Goal: Transaction & Acquisition: Download file/media

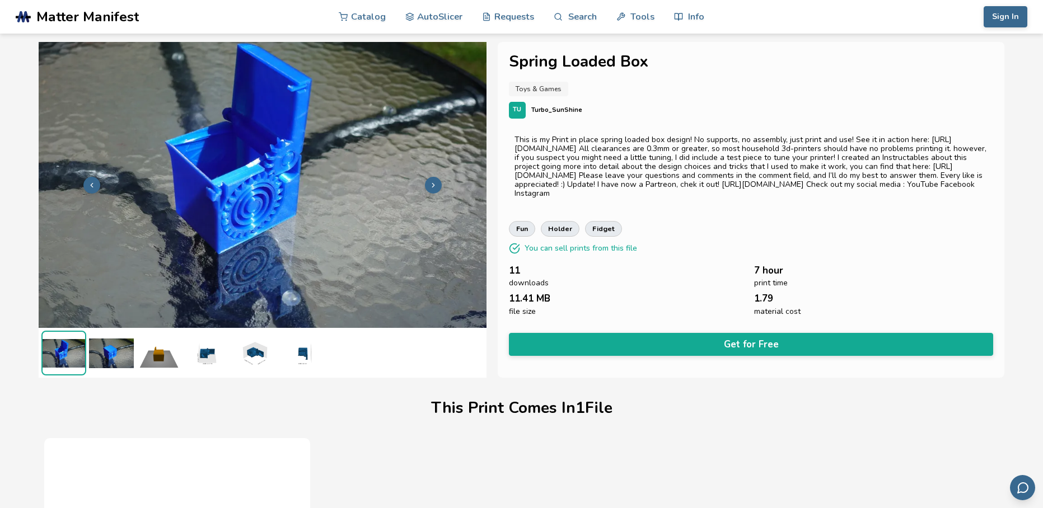
drag, startPoint x: 111, startPoint y: 384, endPoint x: 113, endPoint y: 349, distance: 34.8
click at [114, 349] on img at bounding box center [111, 353] width 45 height 45
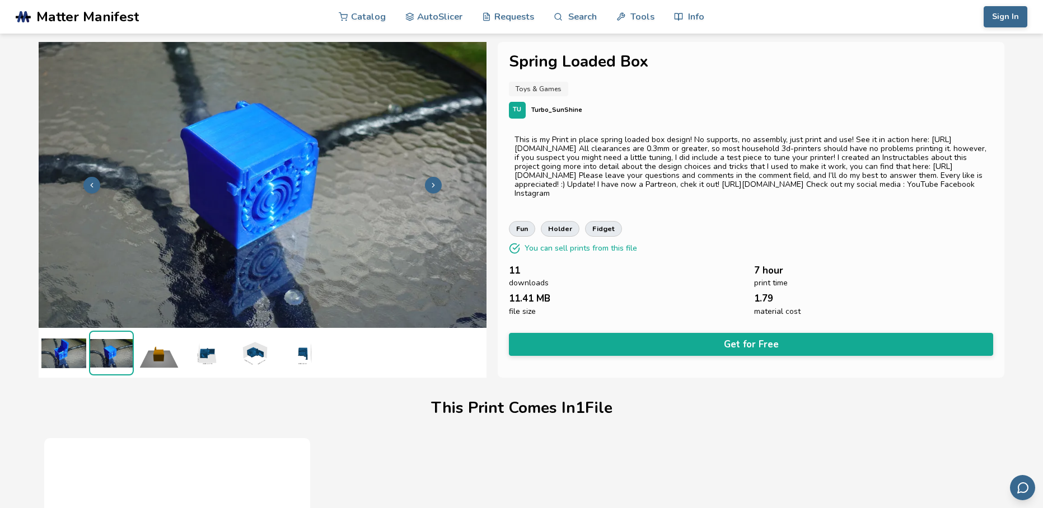
click at [211, 350] on img at bounding box center [206, 353] width 45 height 45
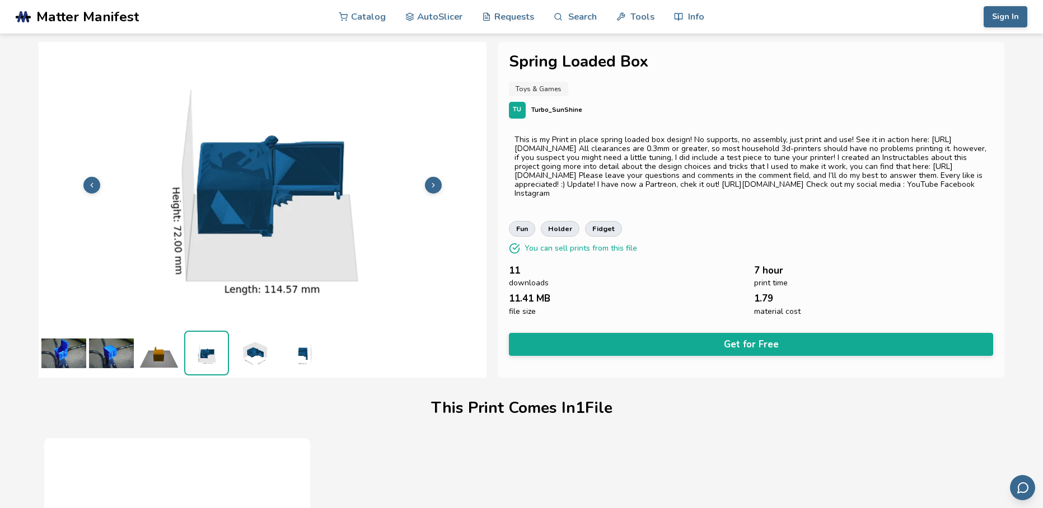
click at [244, 359] on img at bounding box center [254, 353] width 45 height 45
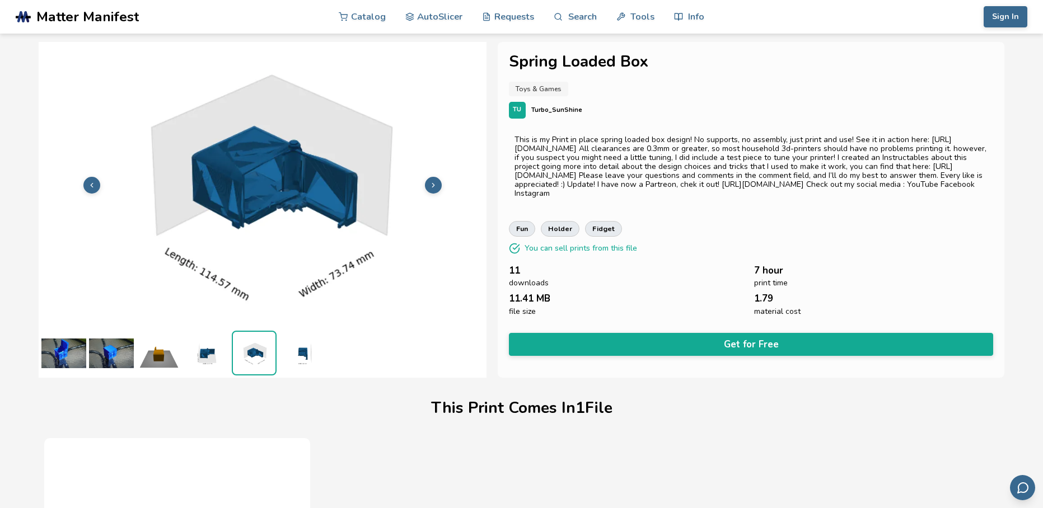
click at [277, 364] on ul at bounding box center [263, 353] width 448 height 50
click at [298, 347] on img at bounding box center [301, 353] width 45 height 45
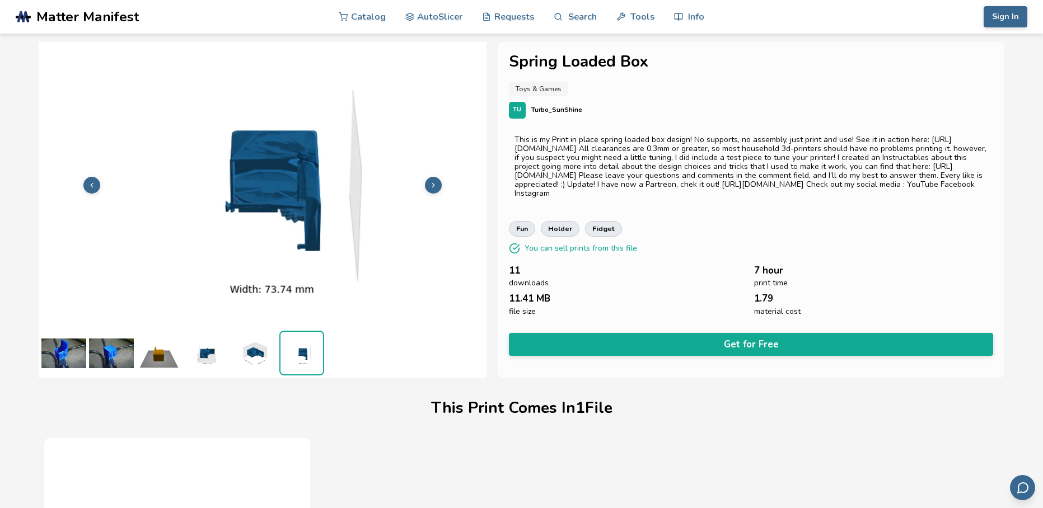
click at [242, 348] on img at bounding box center [254, 353] width 45 height 45
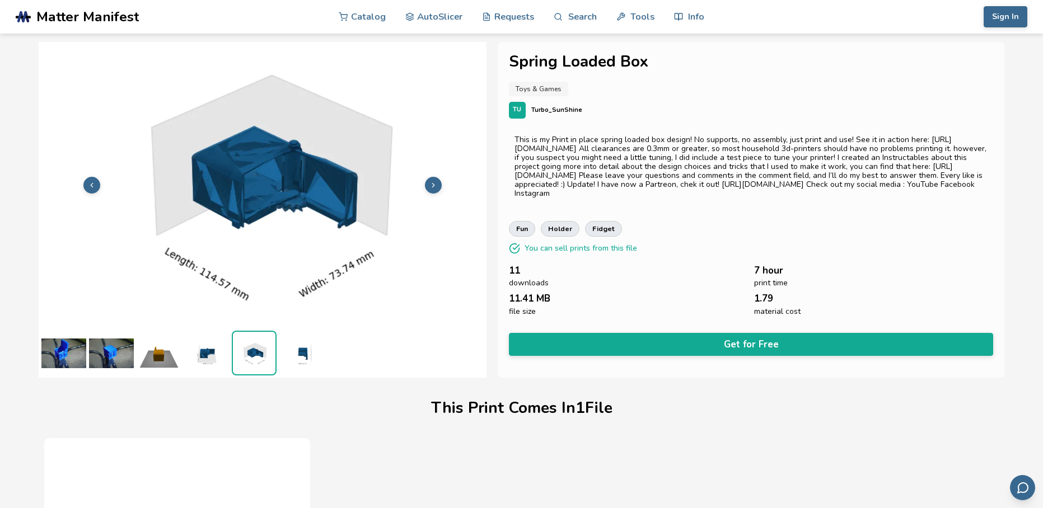
click at [204, 332] on img at bounding box center [206, 353] width 45 height 45
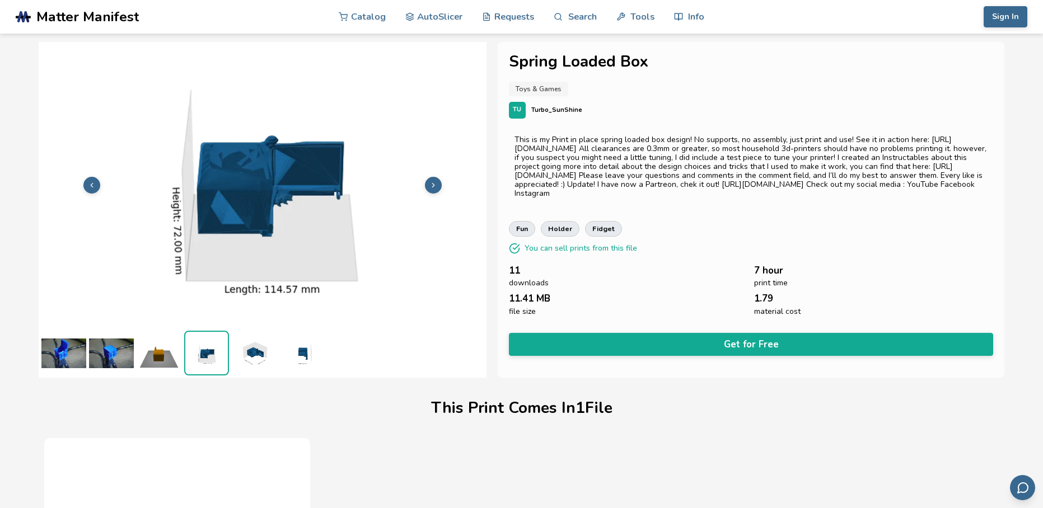
click at [230, 348] on ul at bounding box center [263, 353] width 448 height 50
click at [194, 351] on img at bounding box center [206, 353] width 43 height 43
click at [182, 348] on ul at bounding box center [263, 353] width 448 height 50
click at [172, 347] on img at bounding box center [159, 353] width 45 height 45
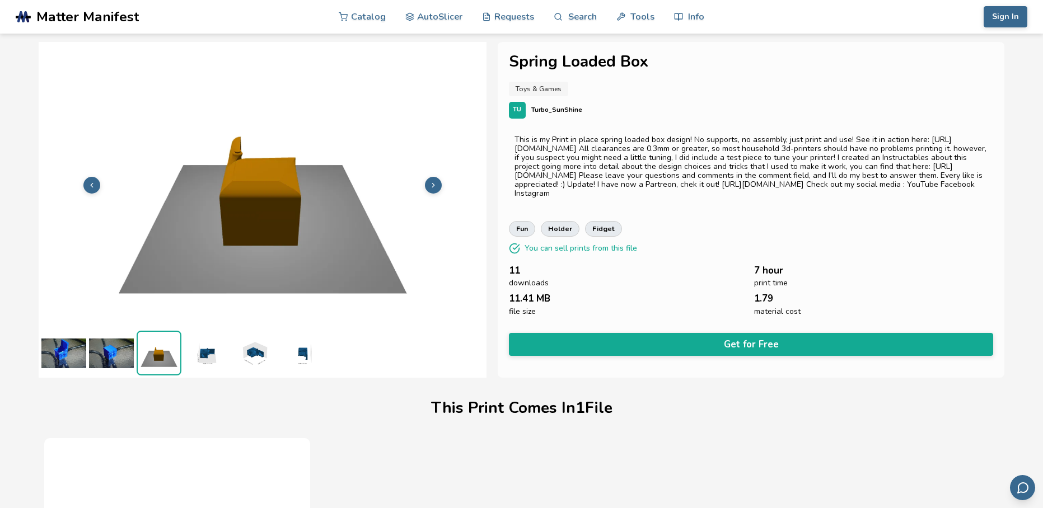
click at [164, 346] on img at bounding box center [159, 353] width 43 height 43
click at [102, 346] on img at bounding box center [111, 353] width 45 height 45
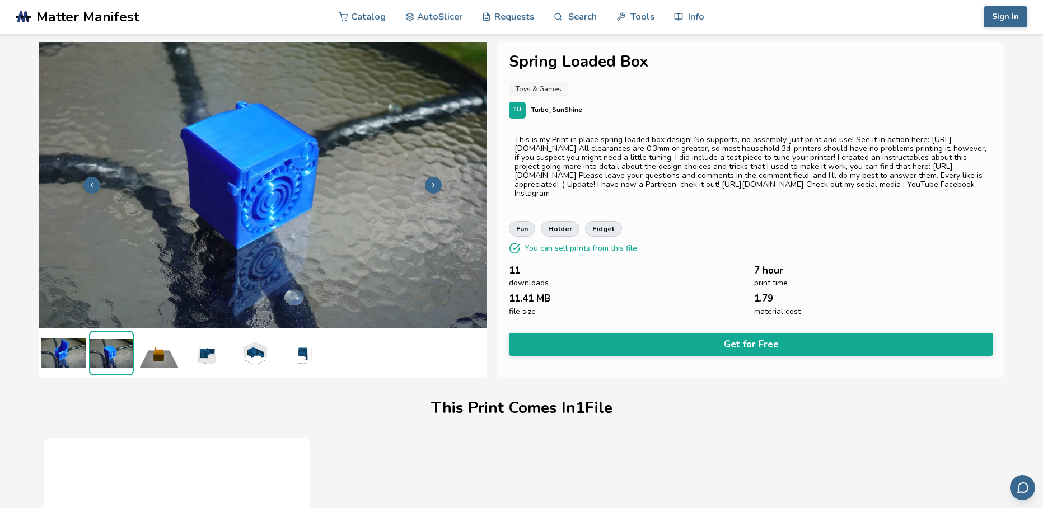
click at [71, 349] on img at bounding box center [63, 353] width 45 height 45
